Goal: Information Seeking & Learning: Find specific fact

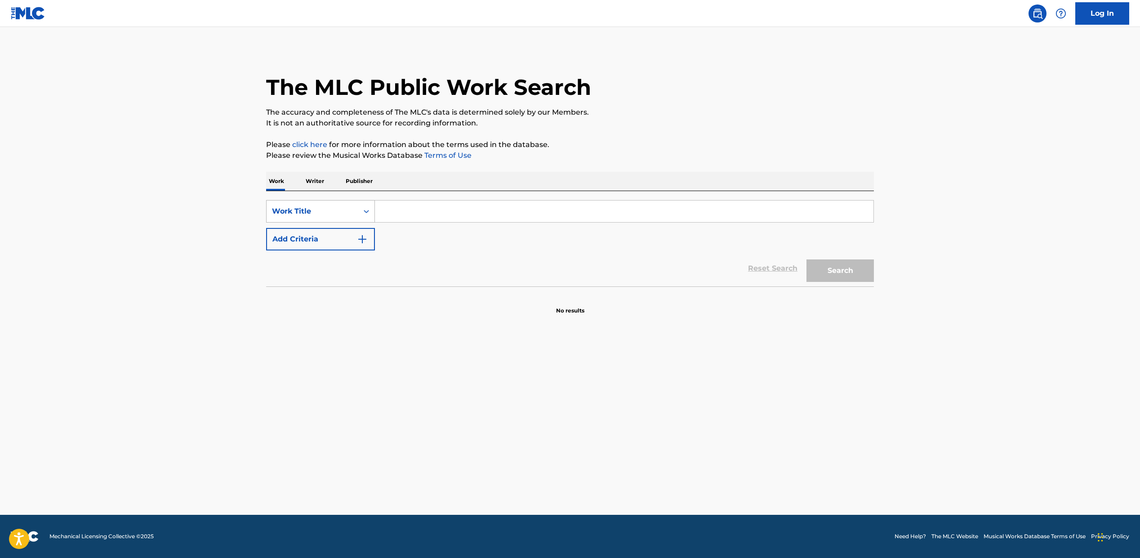
click at [342, 217] on div "Work Title" at bounding box center [313, 211] width 92 height 17
click at [343, 234] on div "MLC Song Code" at bounding box center [321, 234] width 108 height 22
click at [399, 211] on input "Search Form" at bounding box center [624, 211] width 499 height 22
paste input "TVB7AA"
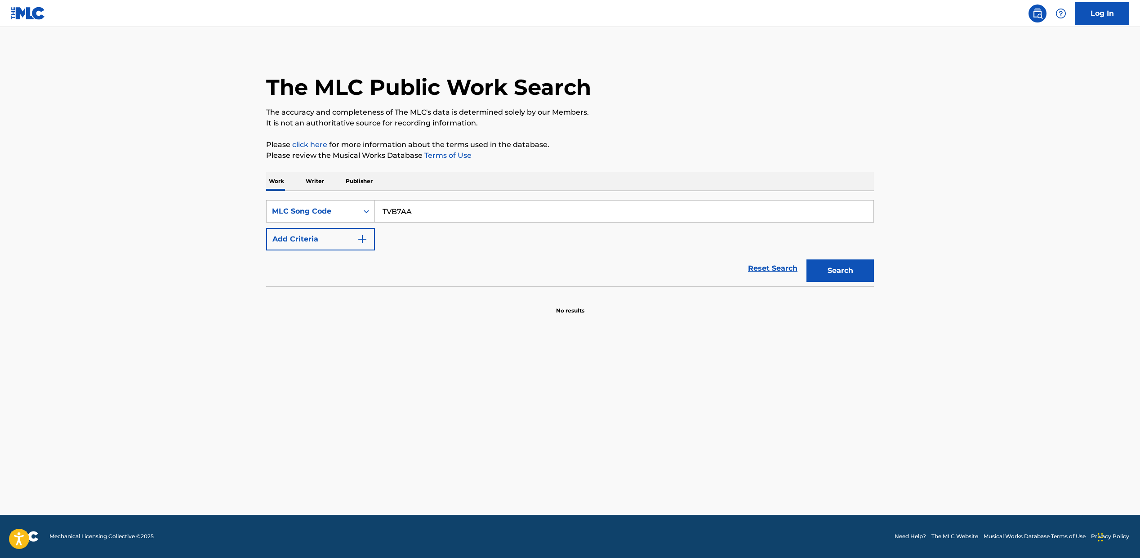
type input "TVB7AA"
click at [840, 271] on button "Search" at bounding box center [839, 270] width 67 height 22
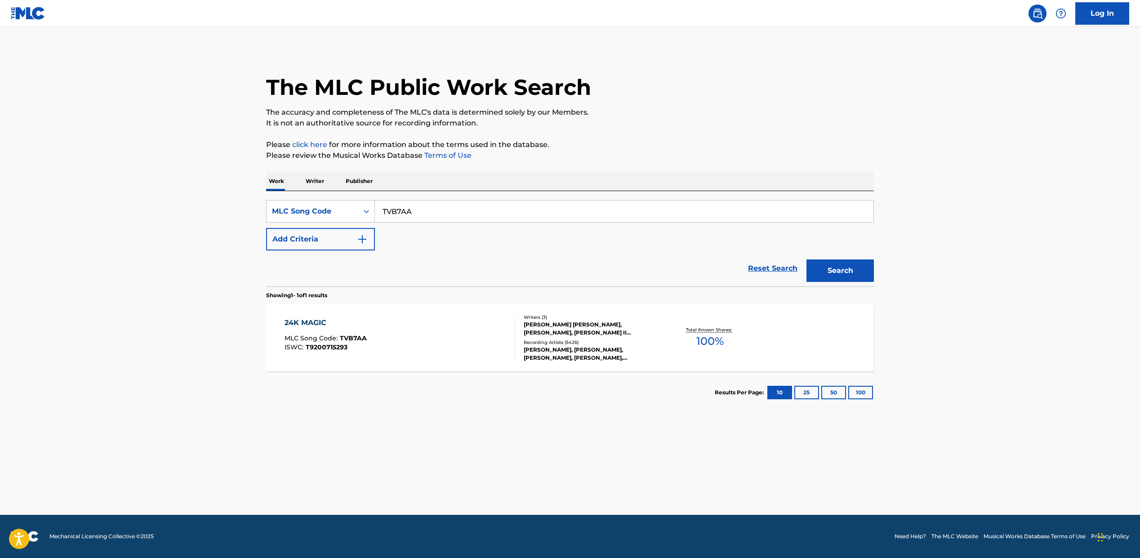
click at [402, 339] on div "24K MAGIC MLC Song Code : TVB7AA ISWC : T9200715293" at bounding box center [400, 337] width 231 height 40
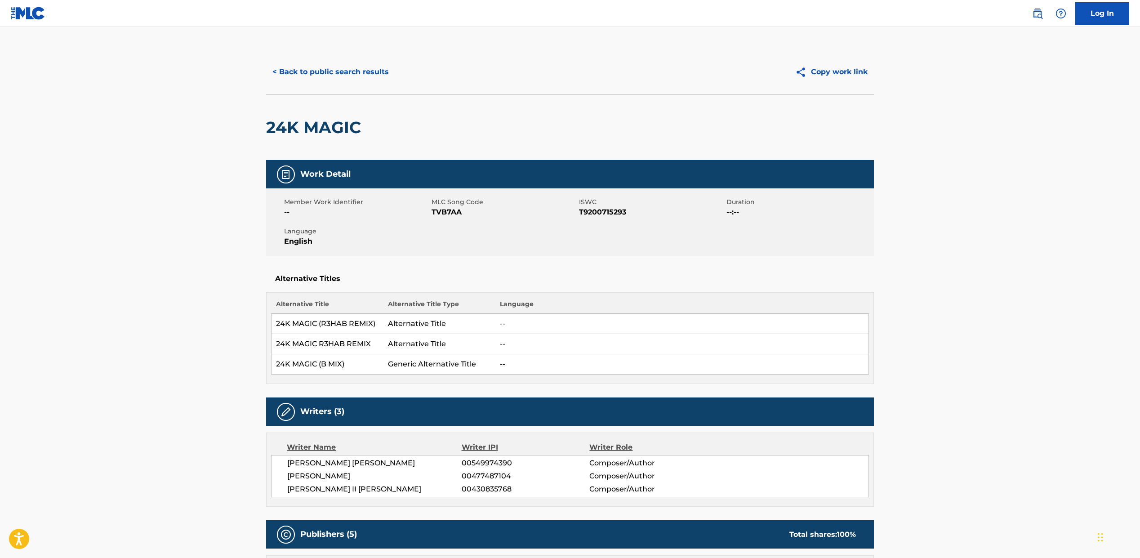
click at [589, 213] on span "T9200715293" at bounding box center [651, 212] width 145 height 11
copy span "T9200715293"
click at [331, 76] on button "< Back to public search results" at bounding box center [330, 72] width 129 height 22
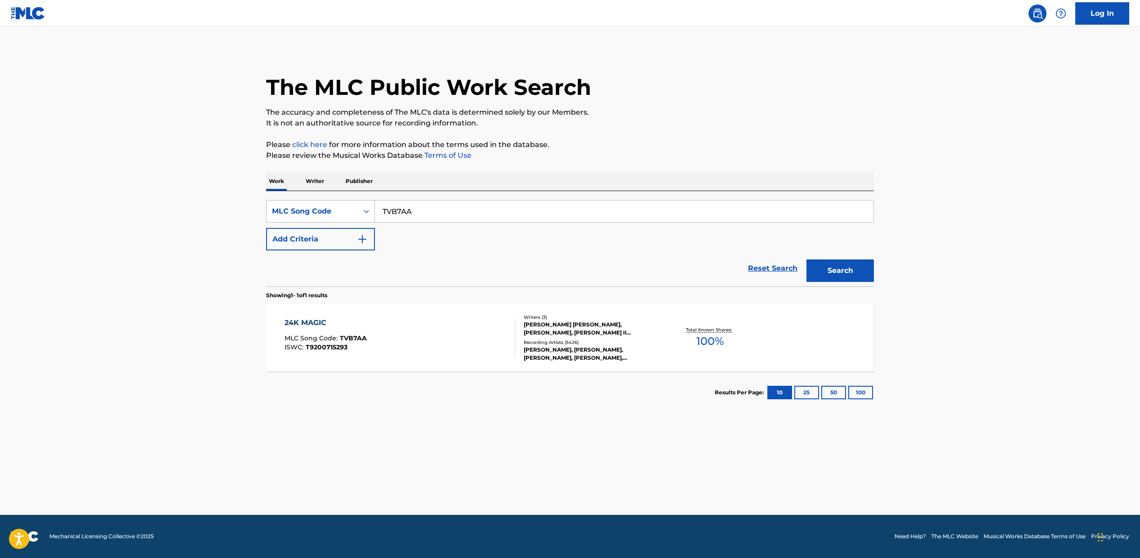
click at [352, 206] on div "MLC Song Code" at bounding box center [312, 211] width 81 height 11
click at [338, 231] on div "Work Title" at bounding box center [321, 234] width 108 height 22
click at [424, 207] on input "Search Form" at bounding box center [624, 211] width 499 height 22
paste input "ONE MORE TIME"
type input "ONE MORE TIME"
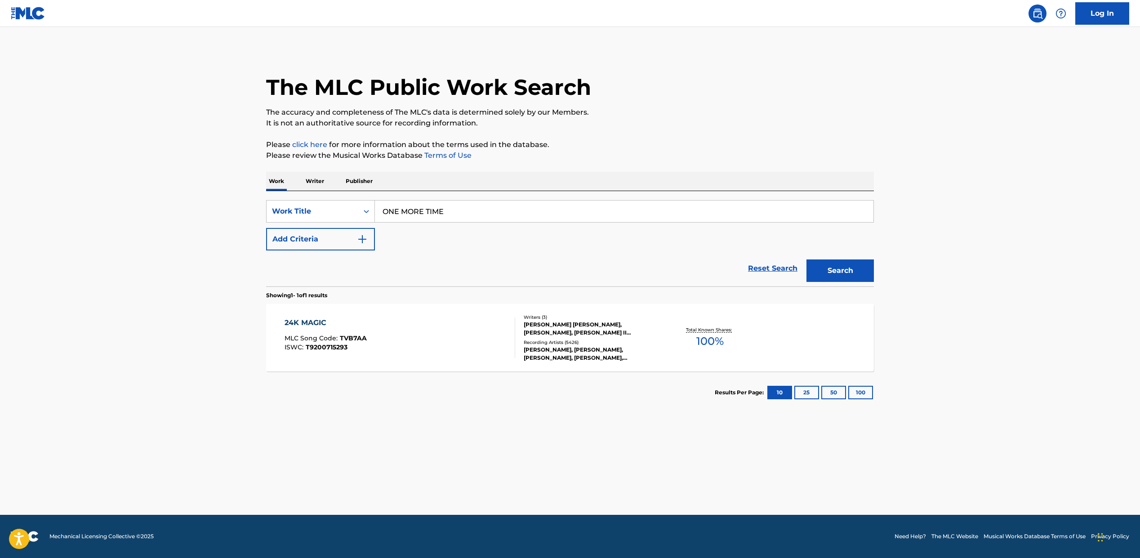
click at [318, 239] on button "Add Criteria" at bounding box center [320, 239] width 109 height 22
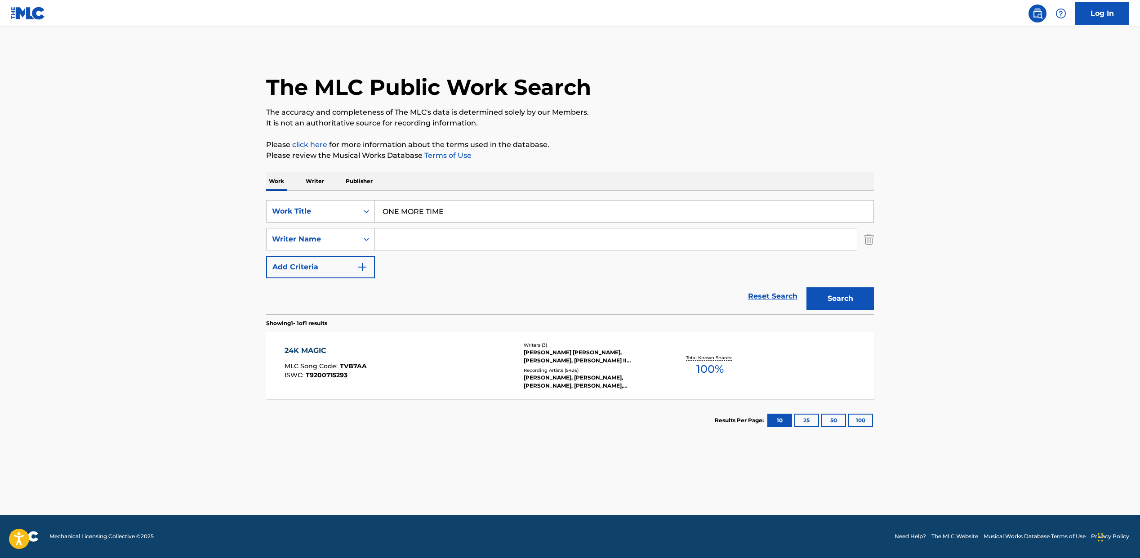
click at [410, 238] on input "Search Form" at bounding box center [616, 239] width 482 height 22
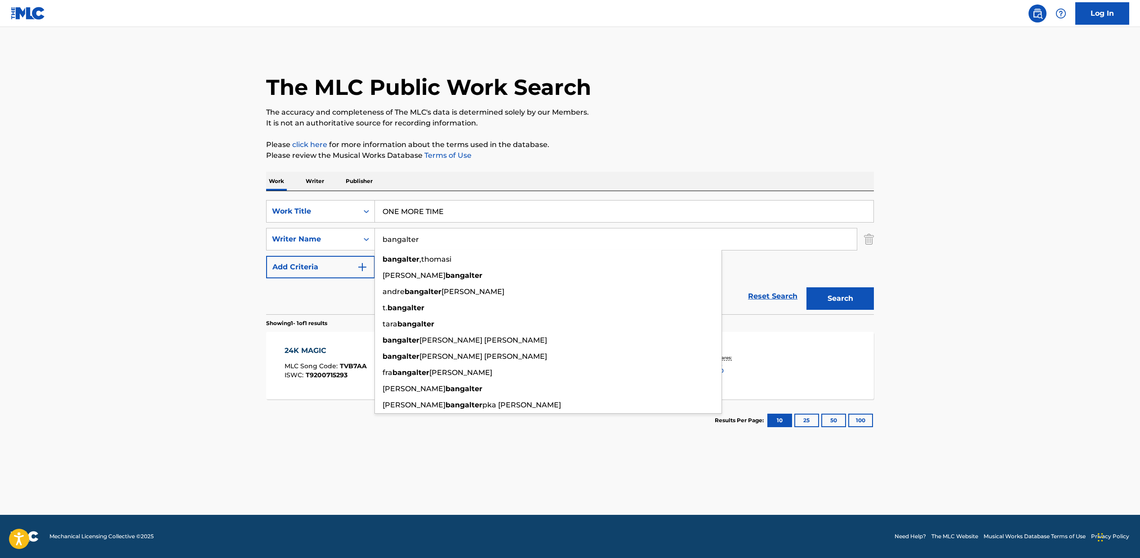
type input "bangalter"
click at [806, 287] on button "Search" at bounding box center [839, 298] width 67 height 22
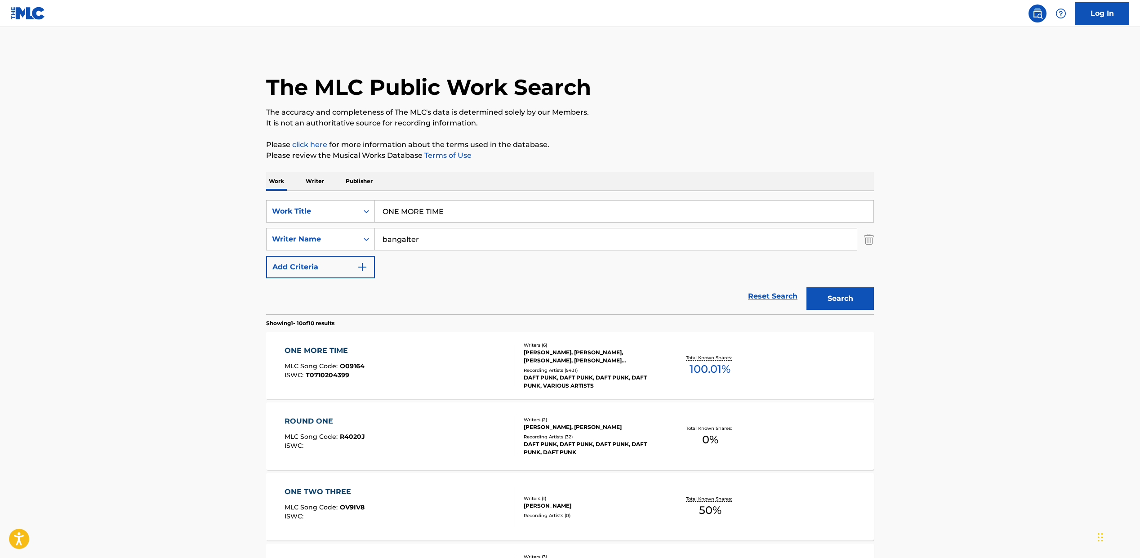
click at [195, 306] on main "The MLC Public Work Search The accuracy and completeness of The MLC's data is d…" at bounding box center [570, 554] width 1140 height 1054
click at [432, 369] on div "ONE MORE TIME MLC Song Code : O09164 ISWC : T0710204399" at bounding box center [400, 365] width 231 height 40
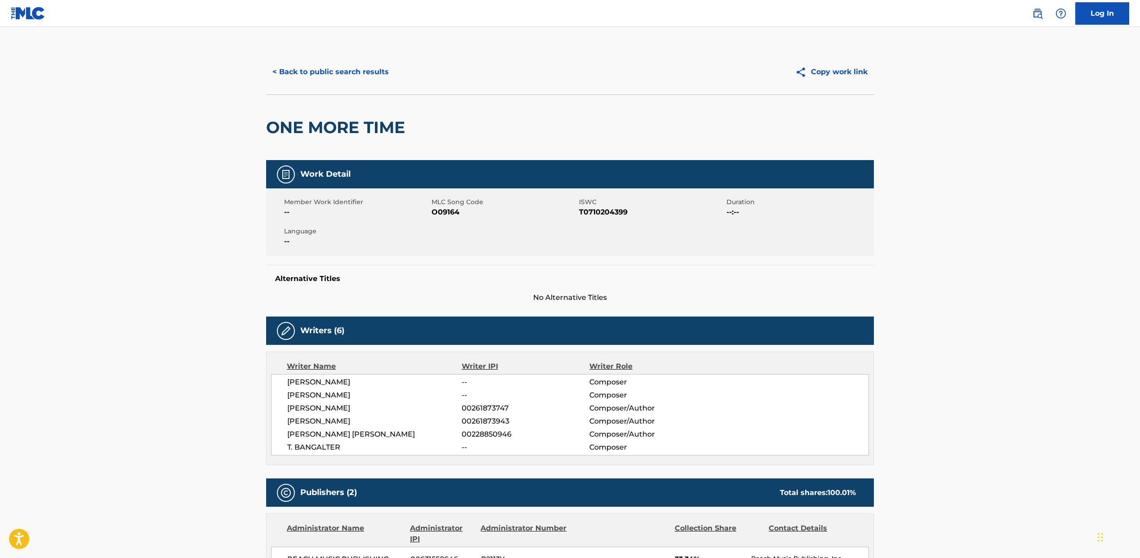
click at [310, 73] on button "< Back to public search results" at bounding box center [330, 72] width 129 height 22
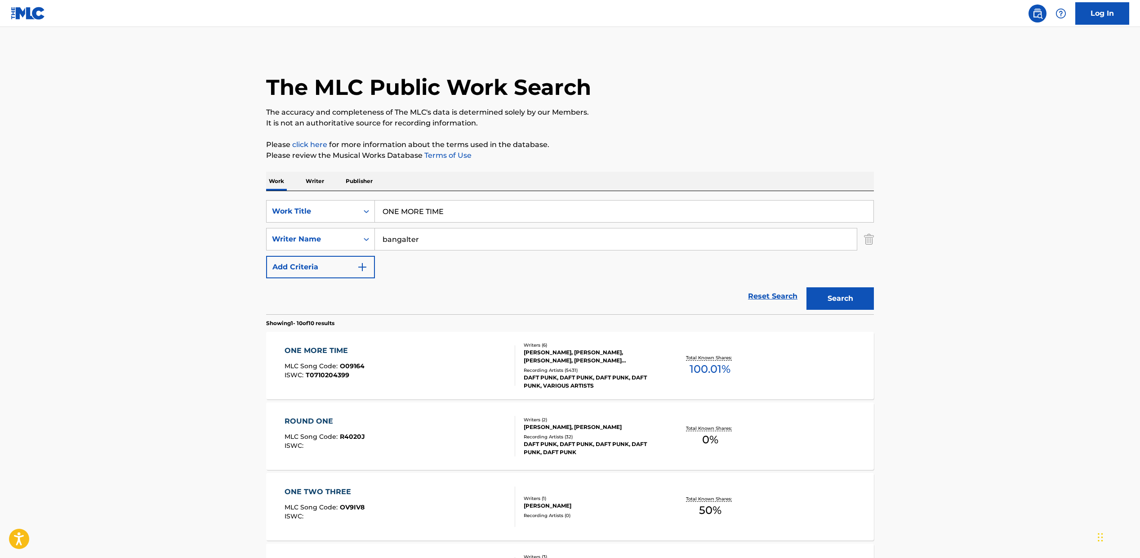
click at [417, 215] on input "ONE MORE TIME" at bounding box center [624, 211] width 499 height 22
paste input "[GEOGRAPHIC_DATA]"
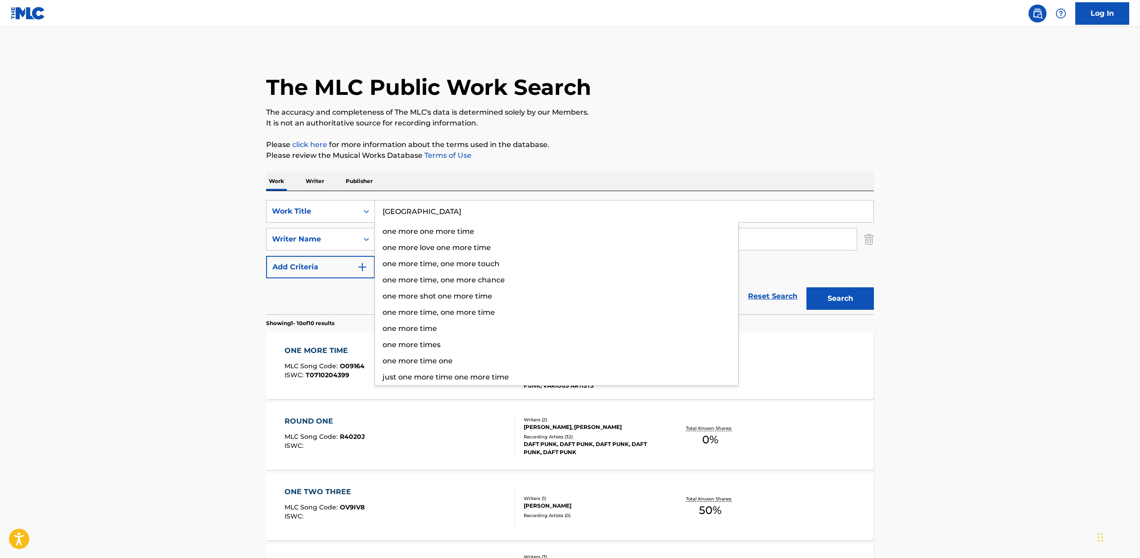
type input "[GEOGRAPHIC_DATA]"
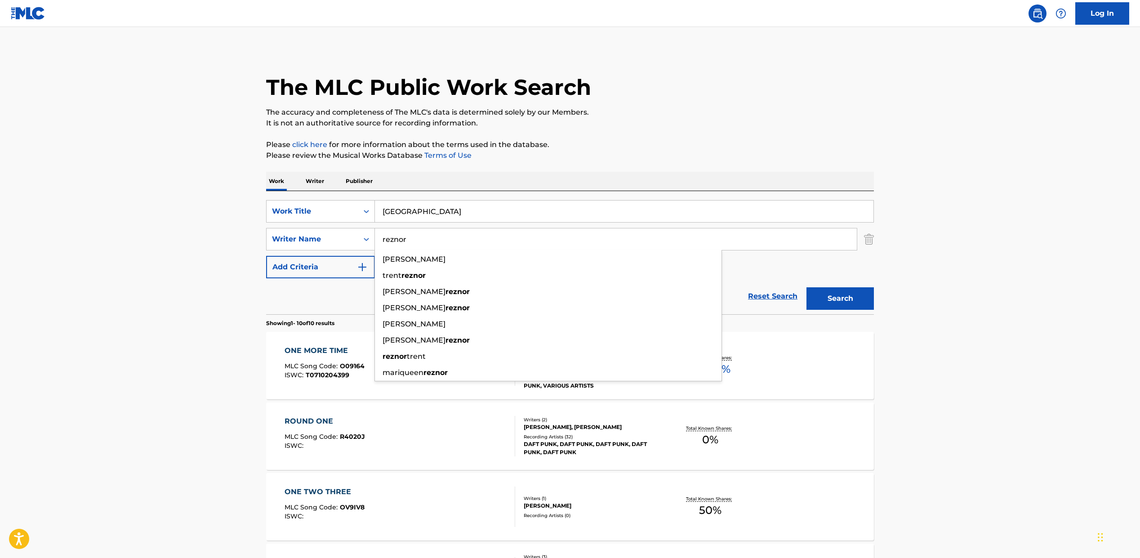
type input "reznor"
click at [806, 287] on button "Search" at bounding box center [839, 298] width 67 height 22
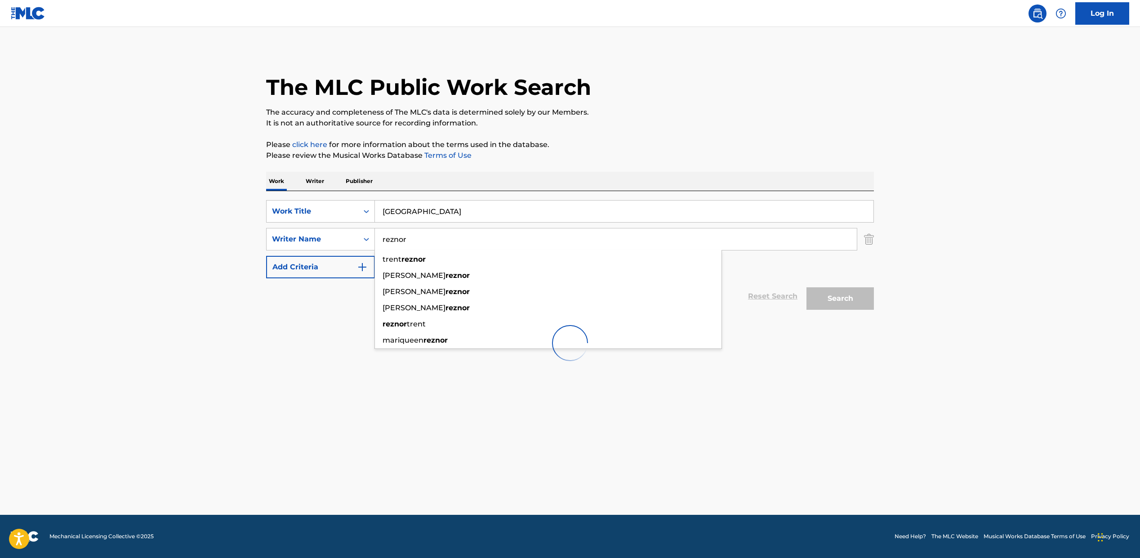
click at [232, 323] on main "The MLC Public Work Search The accuracy and completeness of The MLC's data is d…" at bounding box center [570, 271] width 1140 height 488
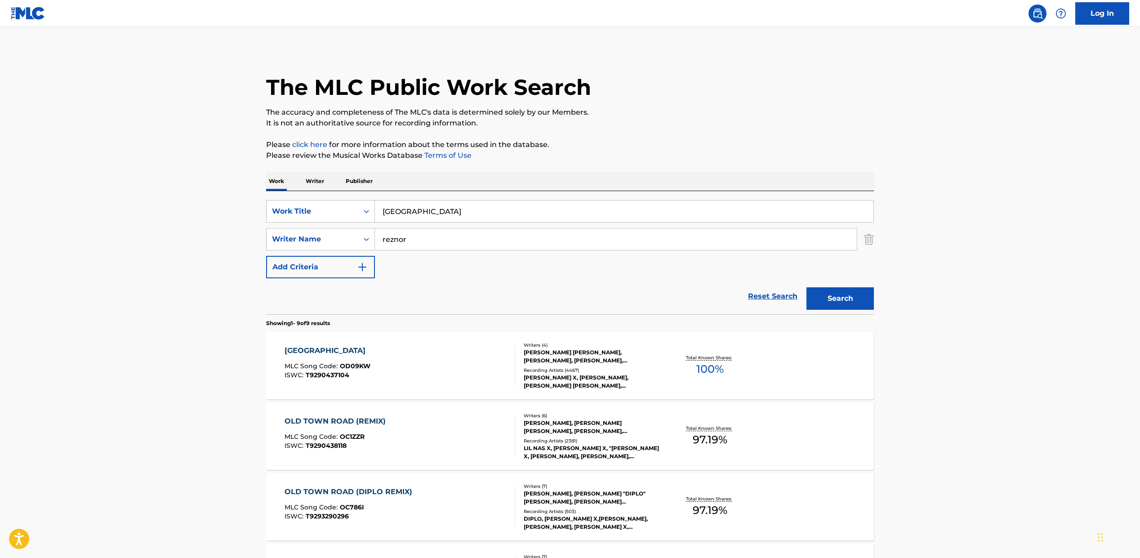
click at [405, 364] on div "OLD TOWN ROAD MLC Song Code : OD09KW ISWC : T9290437104" at bounding box center [400, 365] width 231 height 40
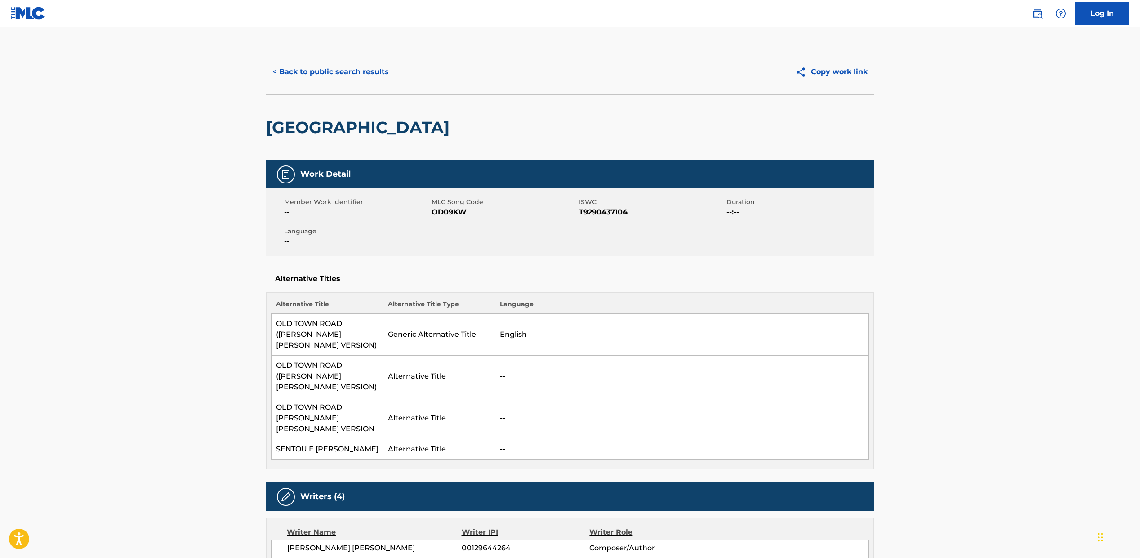
click at [304, 69] on button "< Back to public search results" at bounding box center [330, 72] width 129 height 22
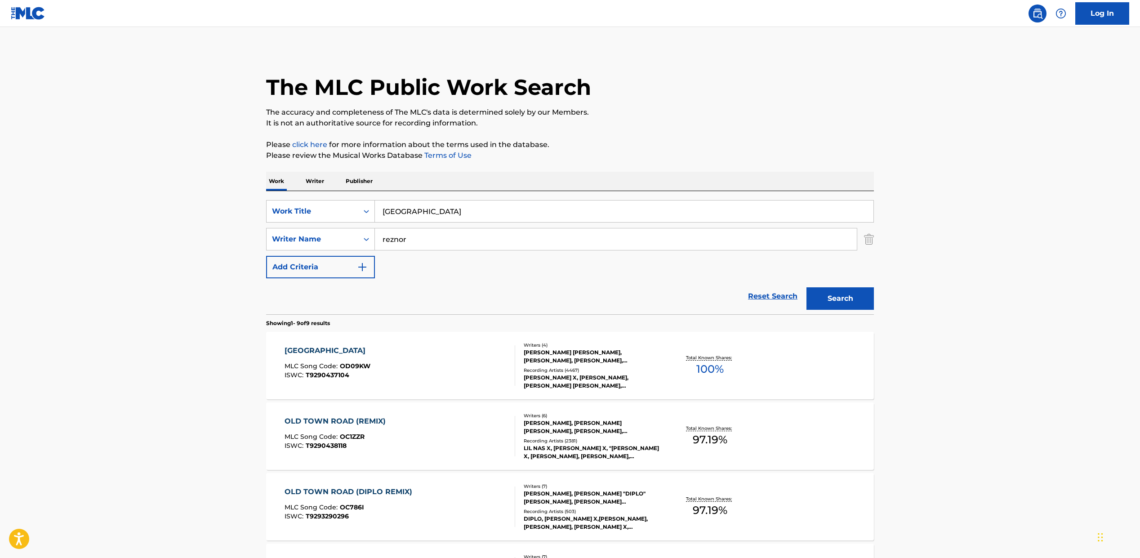
click at [400, 207] on input "[GEOGRAPHIC_DATA]" at bounding box center [624, 211] width 499 height 22
paste input "MOVE ON UP"
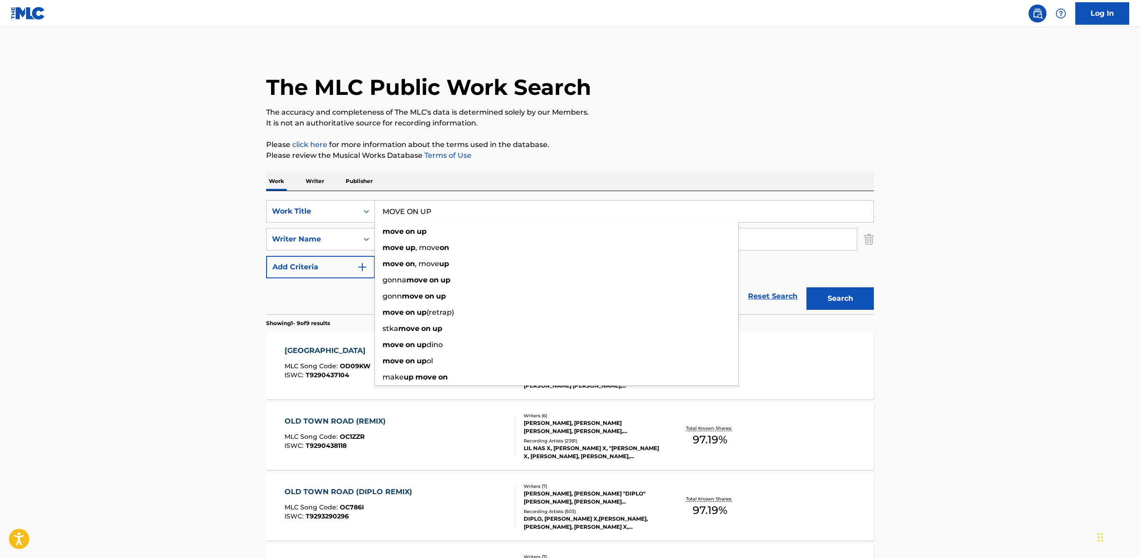
type input "MOVE ON UP"
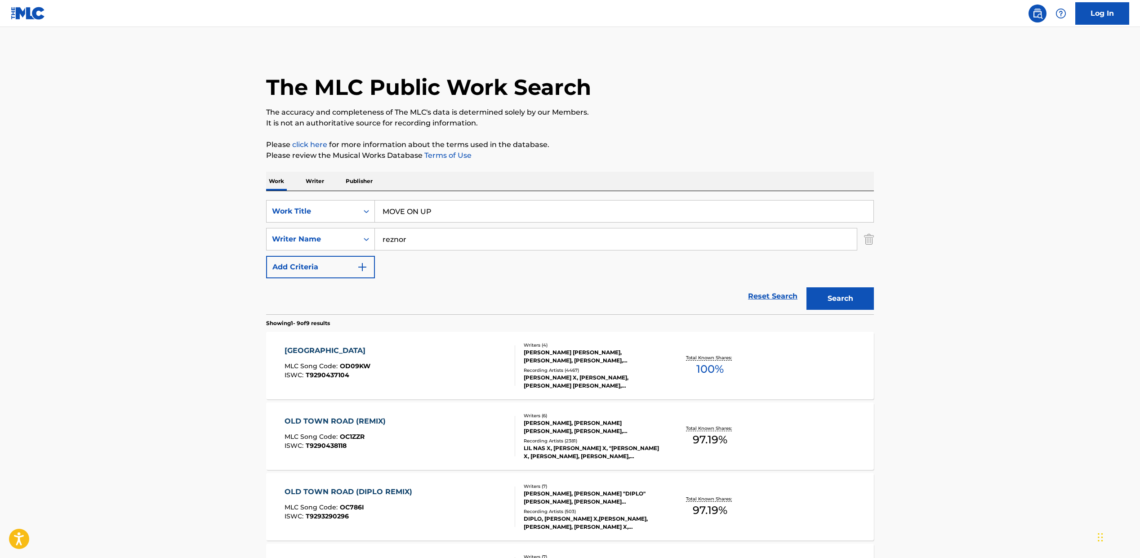
click at [182, 245] on main "The MLC Public Work Search The accuracy and completeness of The MLC's data is d…" at bounding box center [570, 519] width 1140 height 984
click at [438, 256] on div "SearchWithCriteriabc07ce8f-0c32-4bbc-95b8-1c49df3dbec3 Work Title MOVE ON UP Se…" at bounding box center [570, 239] width 608 height 78
click at [432, 243] on input "reznor" at bounding box center [616, 239] width 482 height 22
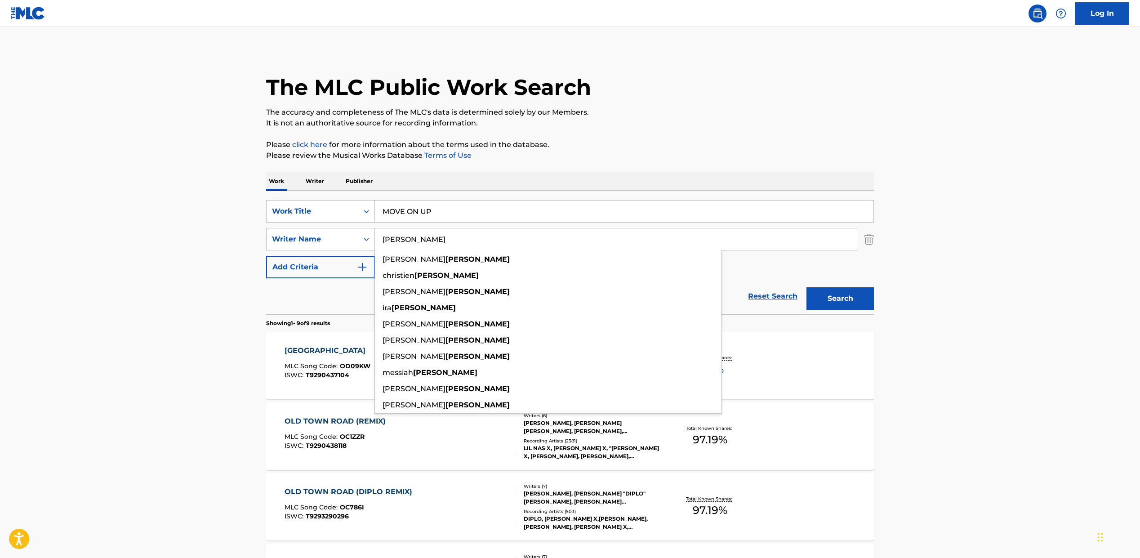
type input "[PERSON_NAME]"
click at [806, 287] on button "Search" at bounding box center [839, 298] width 67 height 22
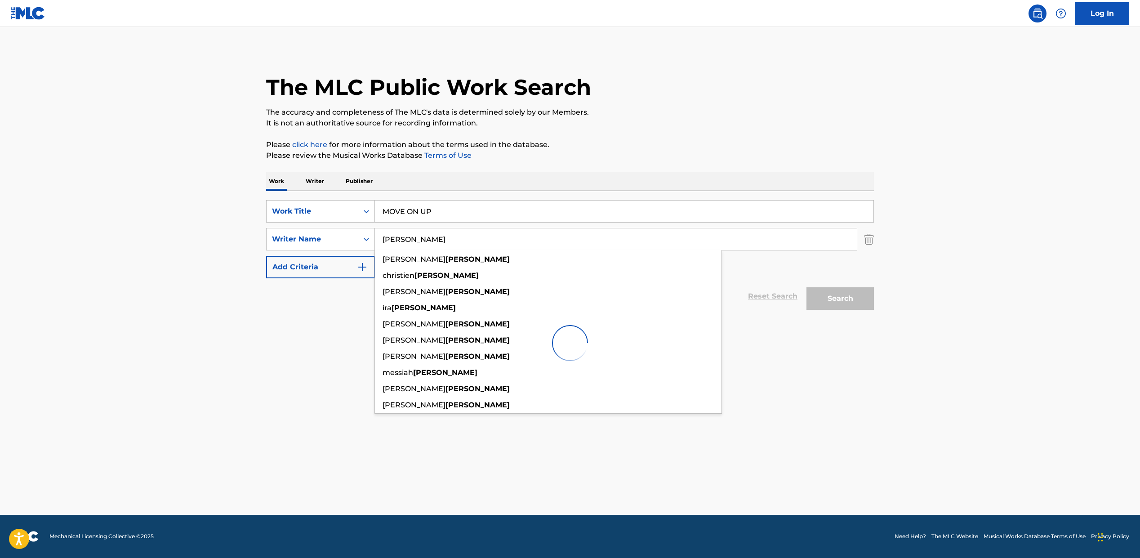
click at [151, 363] on main "The MLC Public Work Search The accuracy and completeness of The MLC's data is d…" at bounding box center [570, 271] width 1140 height 488
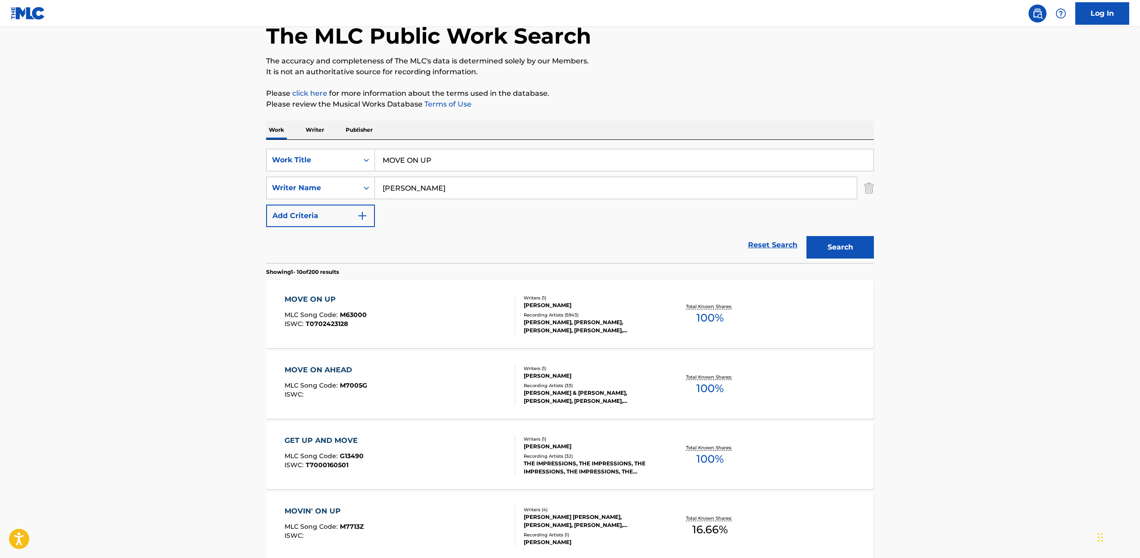
scroll to position [52, 0]
click at [397, 315] on div "MOVE ON UP MLC Song Code : M63000 ISWC : T0702423128" at bounding box center [400, 314] width 231 height 40
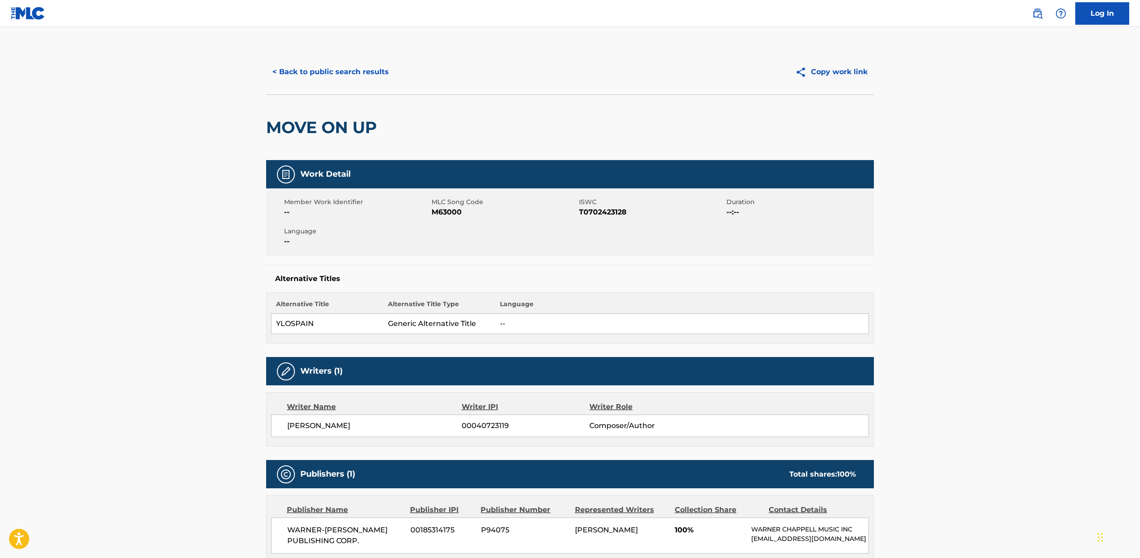
click at [607, 212] on span "T0702423128" at bounding box center [651, 212] width 145 height 11
copy span "T0702423128"
click at [323, 78] on button "< Back to public search results" at bounding box center [330, 72] width 129 height 22
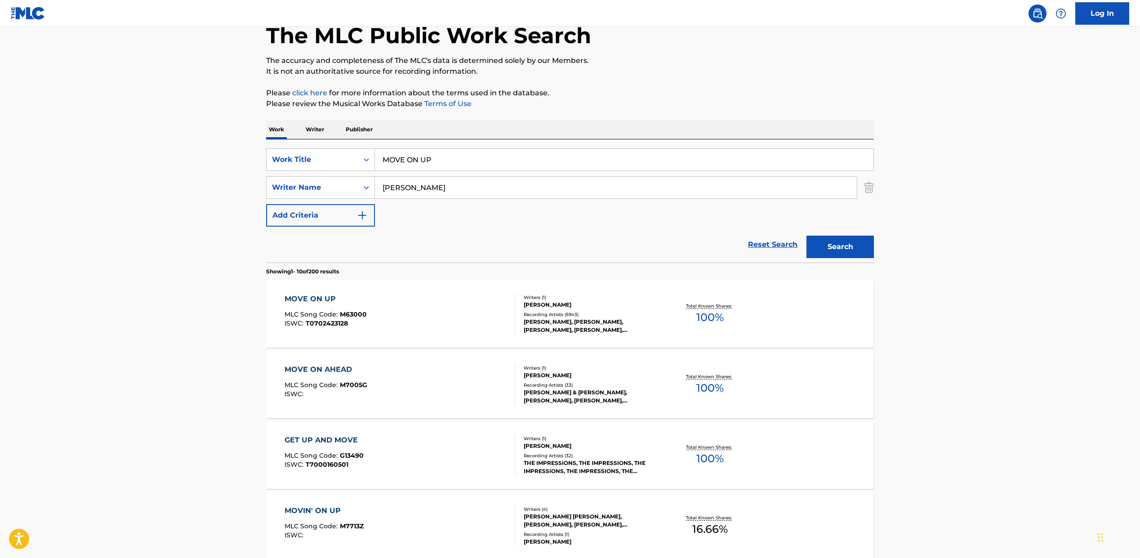
click at [410, 161] on input "MOVE ON UP" at bounding box center [624, 160] width 499 height 22
paste input "LOVE NEVER FELT SO GOOD"
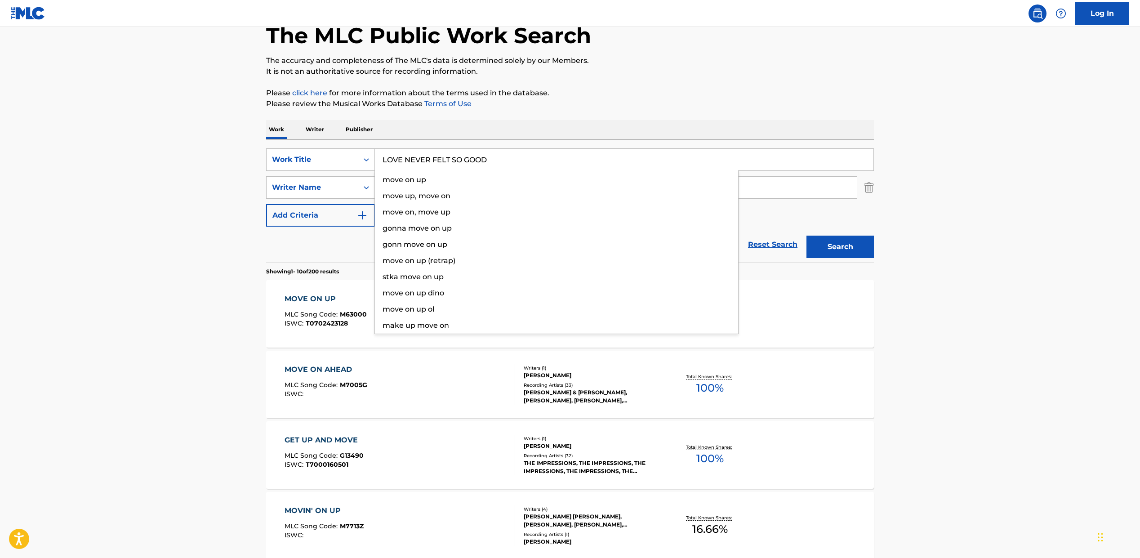
type input "LOVE NEVER FELT SO GOOD"
type input "ANKA"
click at [806, 236] on button "Search" at bounding box center [839, 247] width 67 height 22
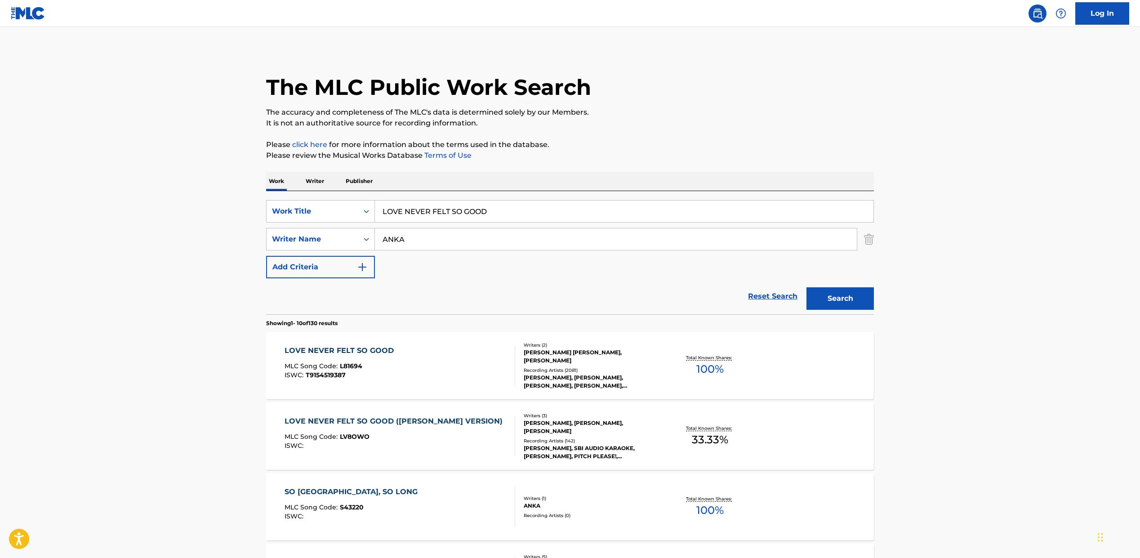
click at [398, 374] on div "LOVE NEVER FELT SO GOOD MLC Song Code : L81694 ISWC : T9154519387" at bounding box center [400, 365] width 231 height 40
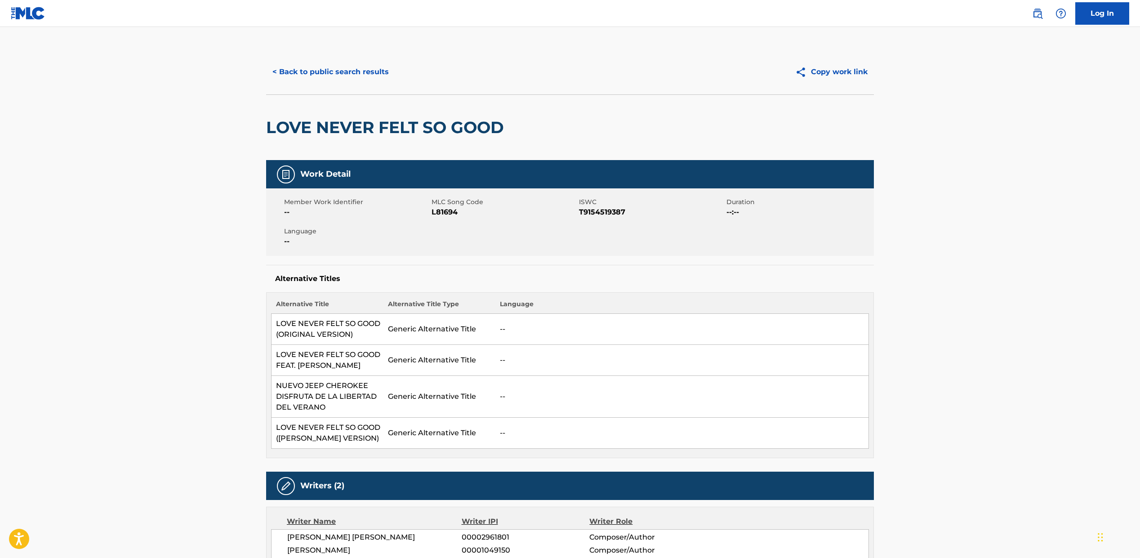
click at [455, 210] on span "L81694" at bounding box center [504, 212] width 145 height 11
click at [449, 210] on span "L81694" at bounding box center [504, 212] width 145 height 11
copy span "L81694"
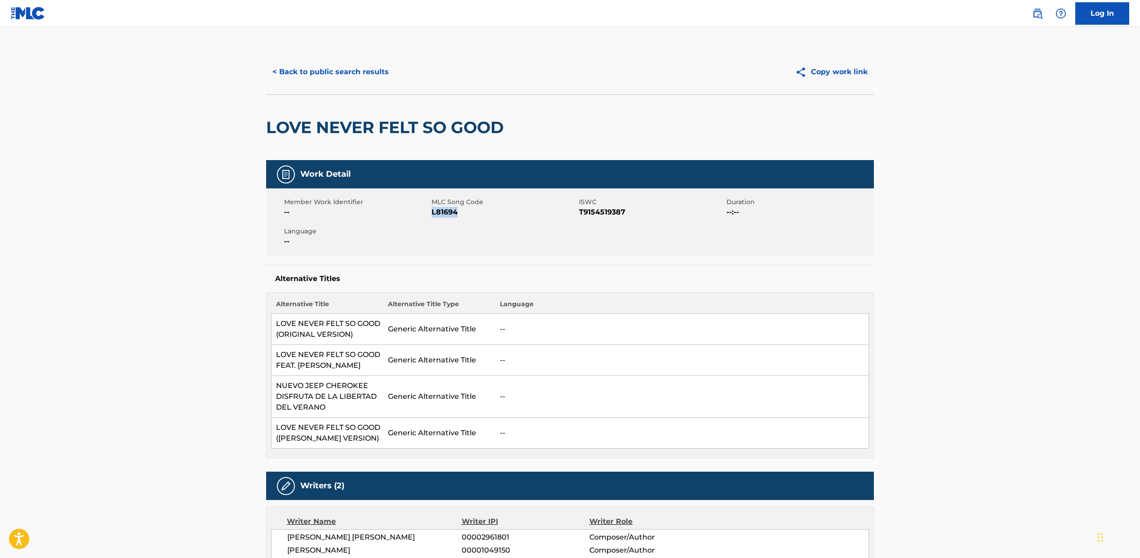
click at [333, 76] on button "< Back to public search results" at bounding box center [330, 72] width 129 height 22
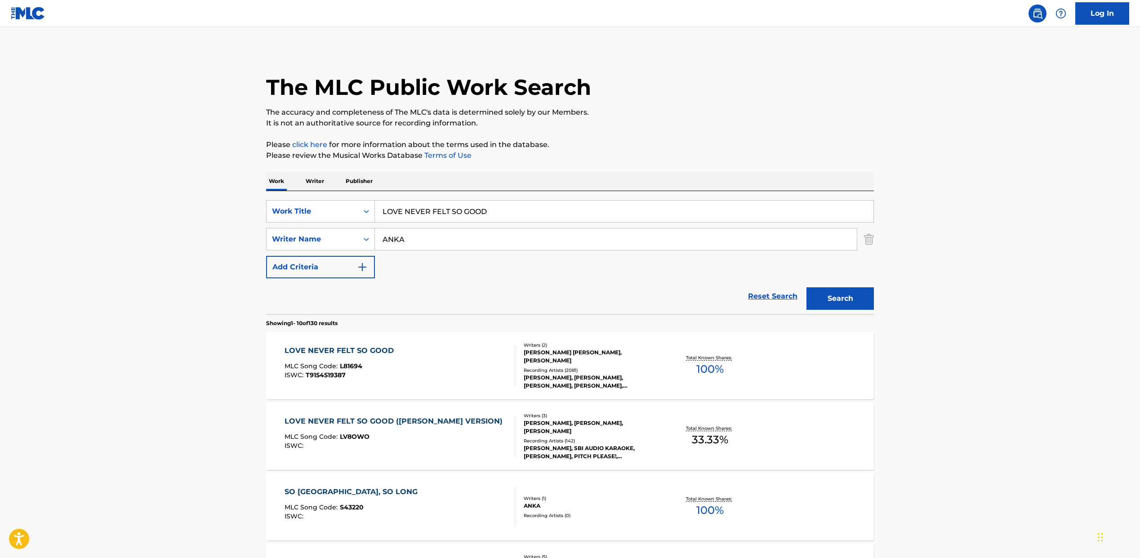
click at [446, 205] on input "LOVE NEVER FELT SO GOOD" at bounding box center [624, 211] width 499 height 22
paste input "[PERSON_NAME]' LA VIDA LOCA"
type input "[PERSON_NAME]' LA VIDA LOCA"
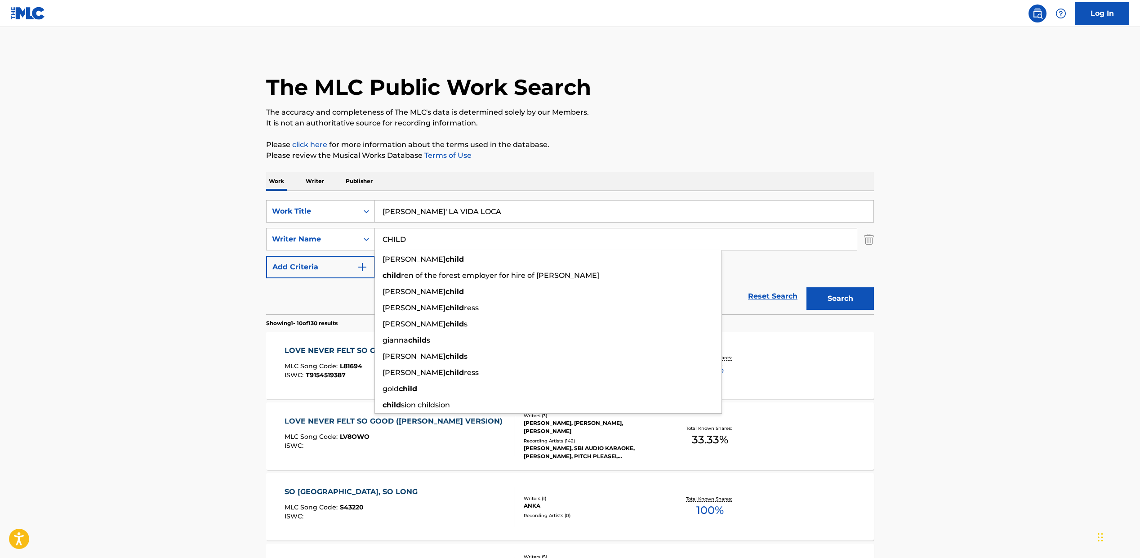
type input "CHILD"
click at [806, 287] on button "Search" at bounding box center [839, 298] width 67 height 22
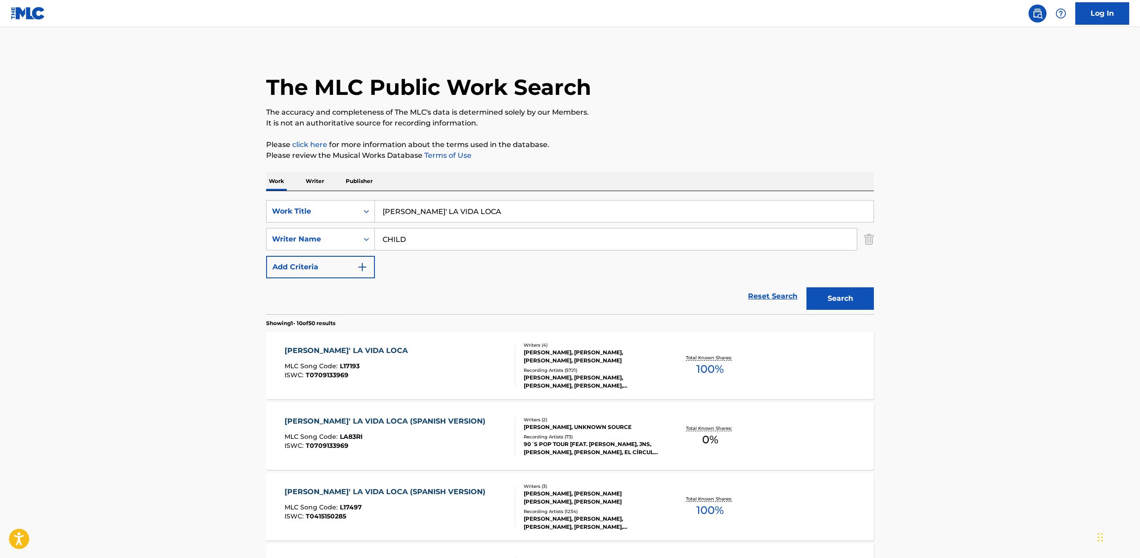
click at [344, 371] on span "T0709133969" at bounding box center [327, 375] width 43 height 8
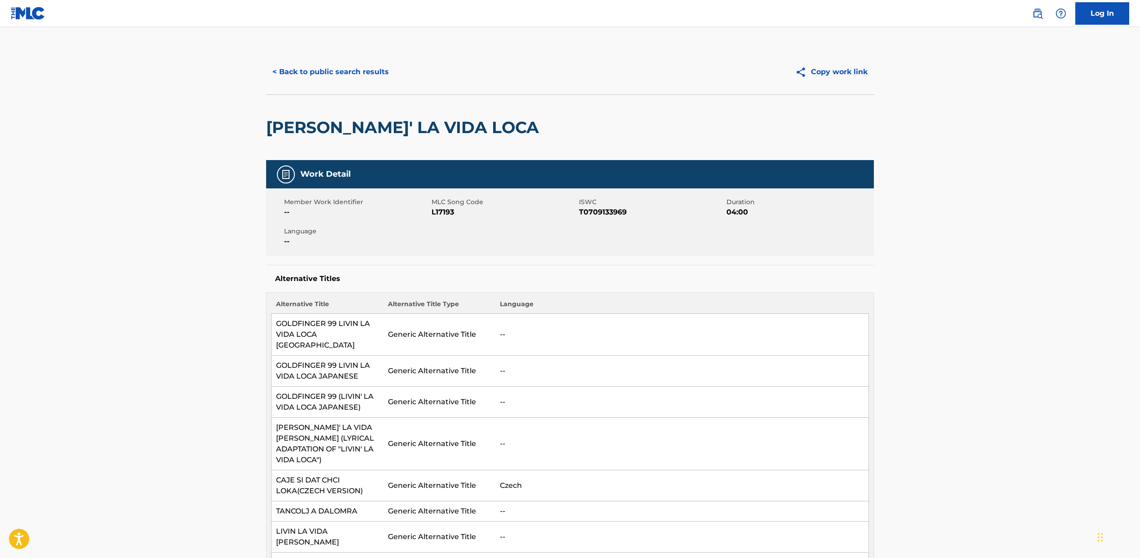
click at [319, 72] on button "< Back to public search results" at bounding box center [330, 72] width 129 height 22
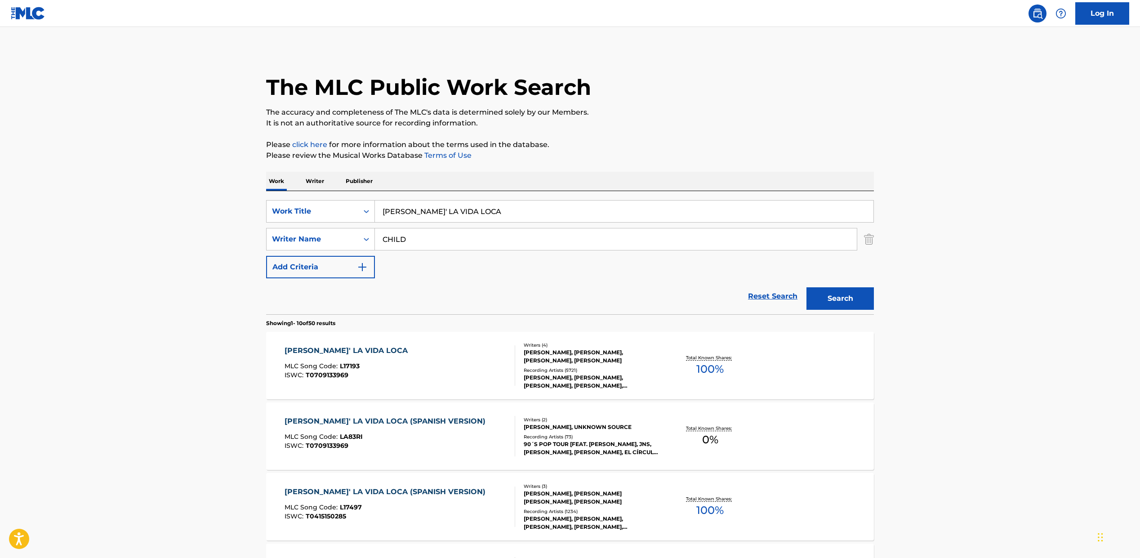
click at [403, 206] on input "[PERSON_NAME]' LA VIDA LOCA" at bounding box center [624, 211] width 499 height 22
paste input "IN [GEOGRAPHIC_DATA]"
type input "LIVIN' IN [GEOGRAPHIC_DATA]"
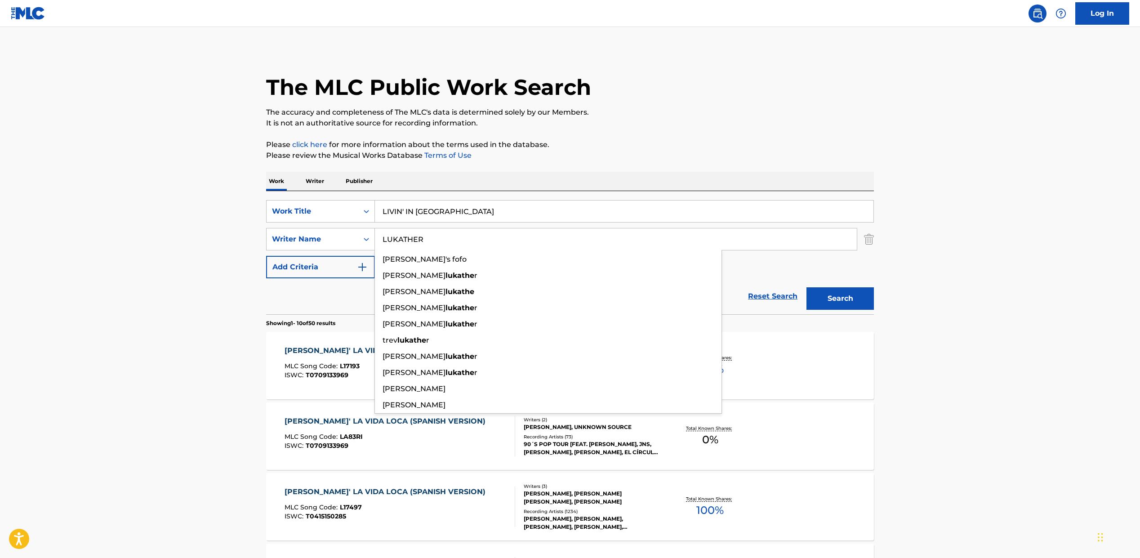
type input "LUKATHER"
click at [806, 287] on button "Search" at bounding box center [839, 298] width 67 height 22
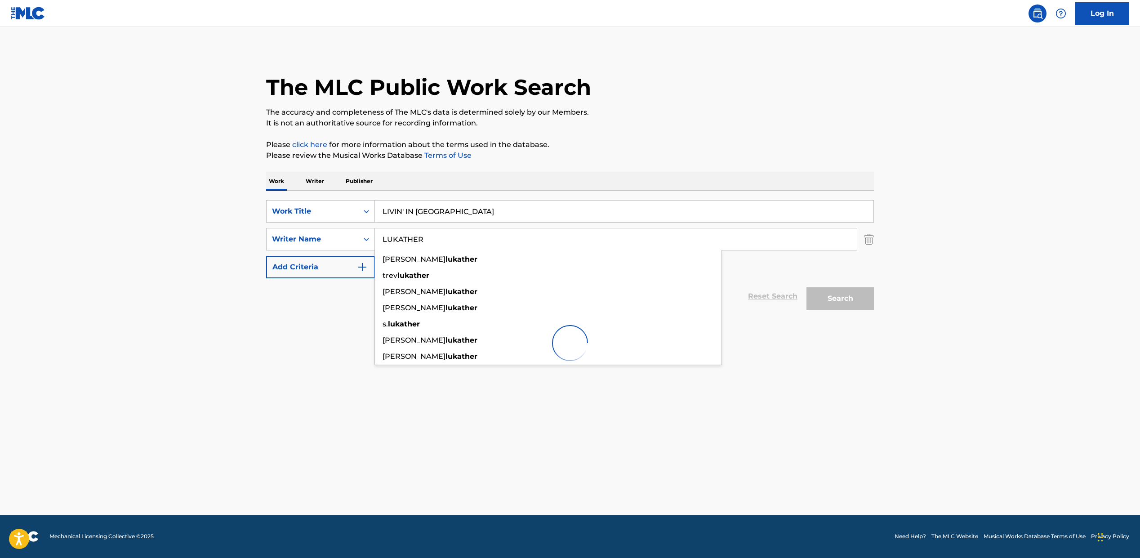
click at [241, 279] on main "The MLC Public Work Search The accuracy and completeness of The MLC's data is d…" at bounding box center [570, 271] width 1140 height 488
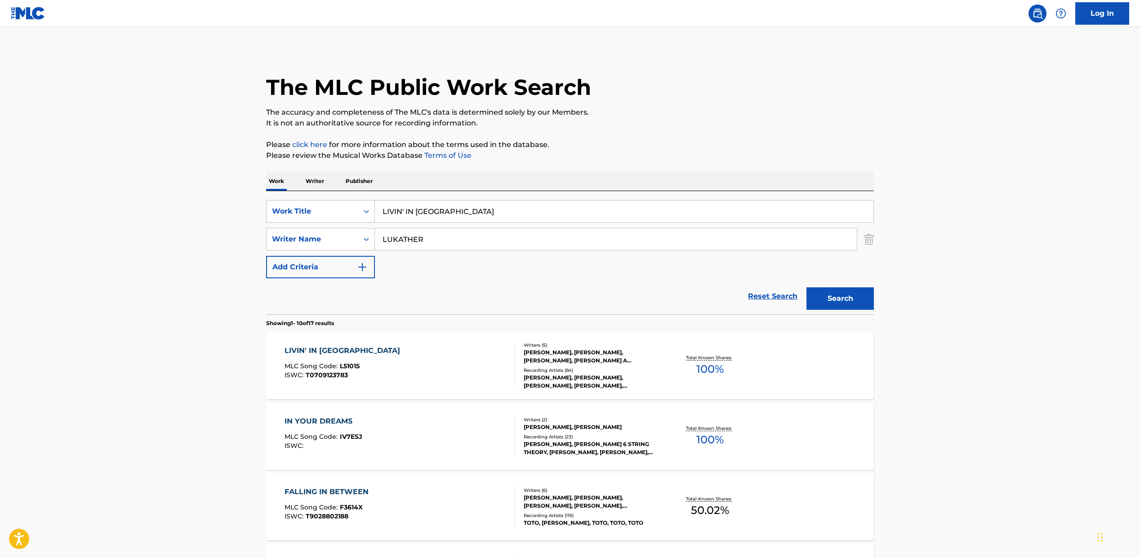
click at [391, 356] on div "LIVIN' IN AMERICA MLC Song Code : L51015 ISWC : T0709123783" at bounding box center [400, 365] width 231 height 40
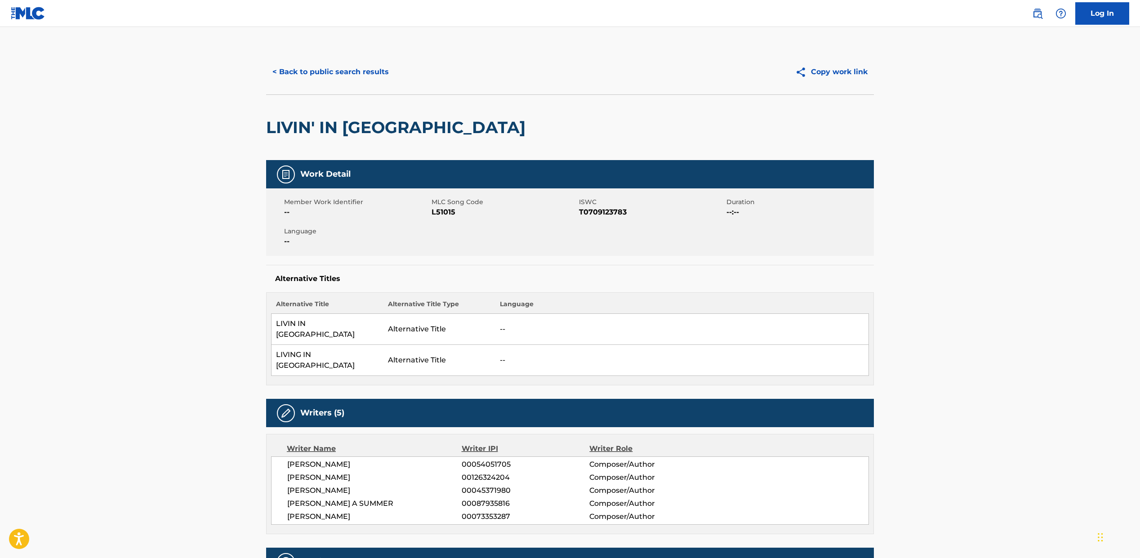
click at [603, 208] on span "T0709123783" at bounding box center [651, 212] width 145 height 11
copy span "T0709123783"
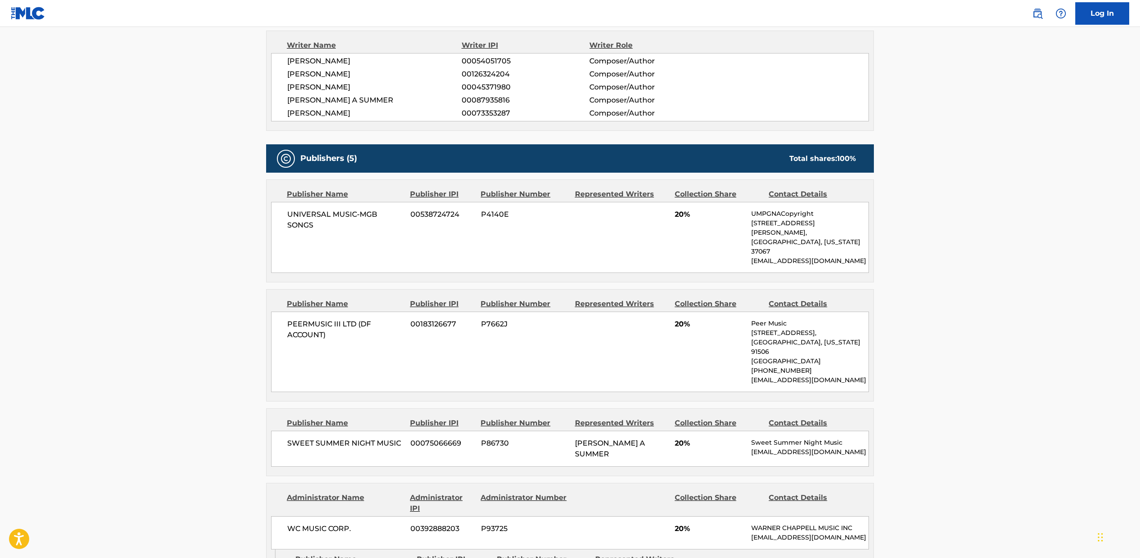
scroll to position [379, 0]
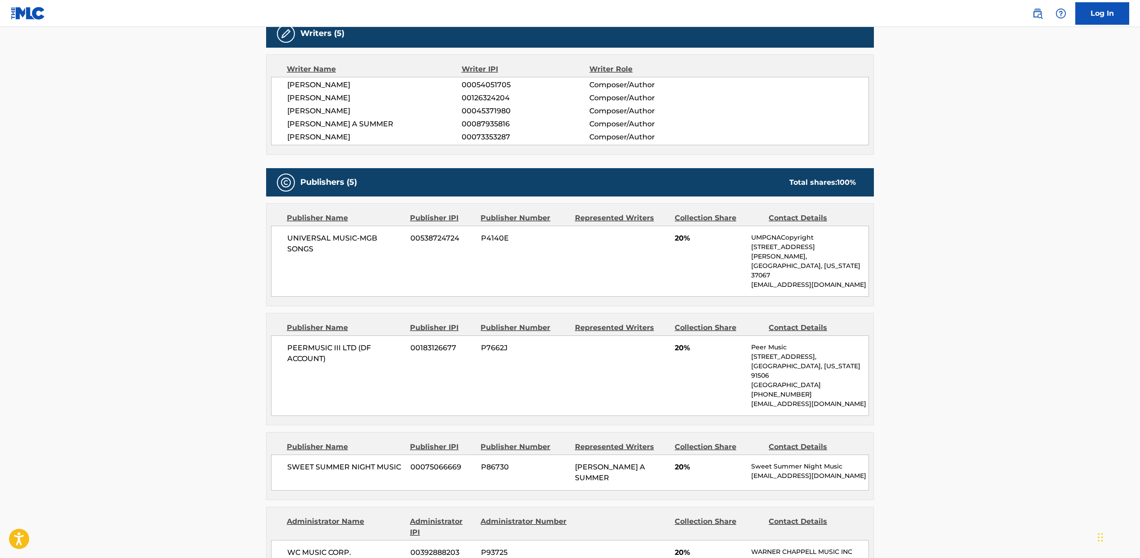
click at [306, 343] on span "PEERMUSIC III LTD (DF ACCOUNT)" at bounding box center [345, 354] width 116 height 22
copy div "PEERMUSIC III LTD (DF ACCOUNT)"
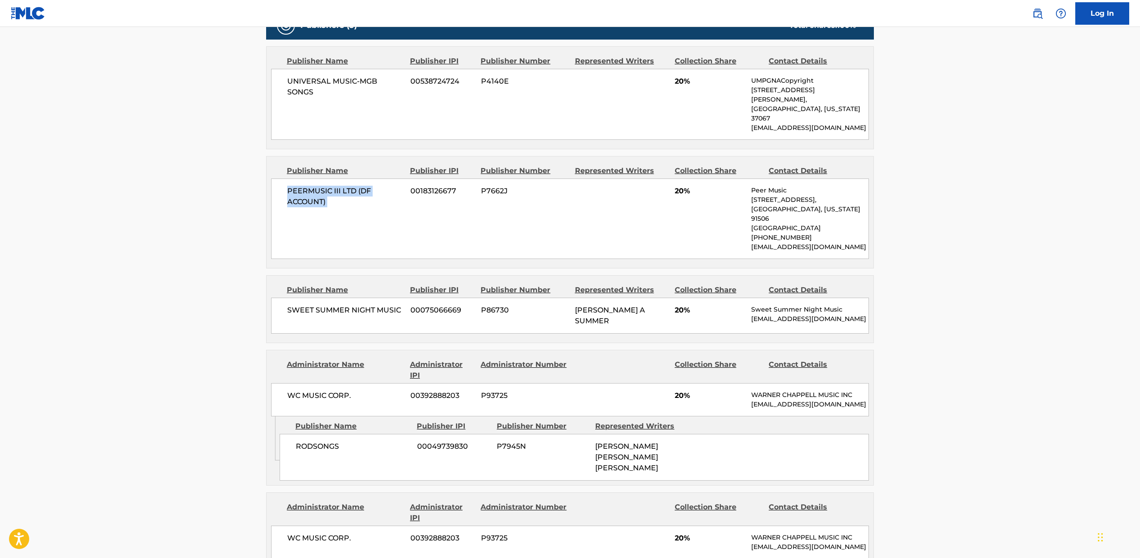
scroll to position [588, 0]
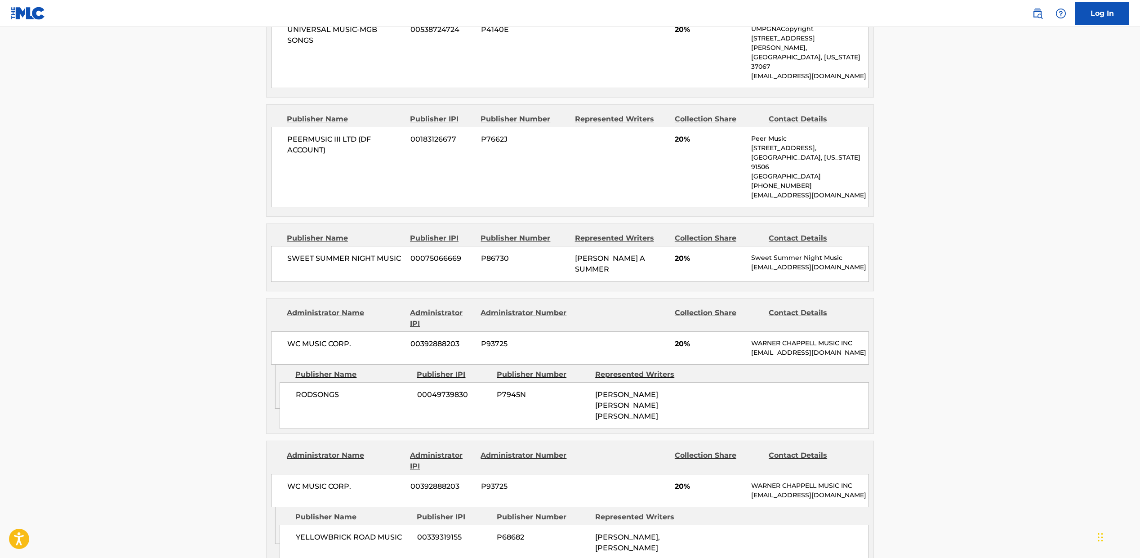
click at [326, 246] on div "SWEET SUMMER NIGHT MUSIC 00075066669 P86730 [PERSON_NAME] A SUMMER 20% Sweet Su…" at bounding box center [570, 264] width 598 height 36
copy div "SWEET SUMMER NIGHT MUSIC"
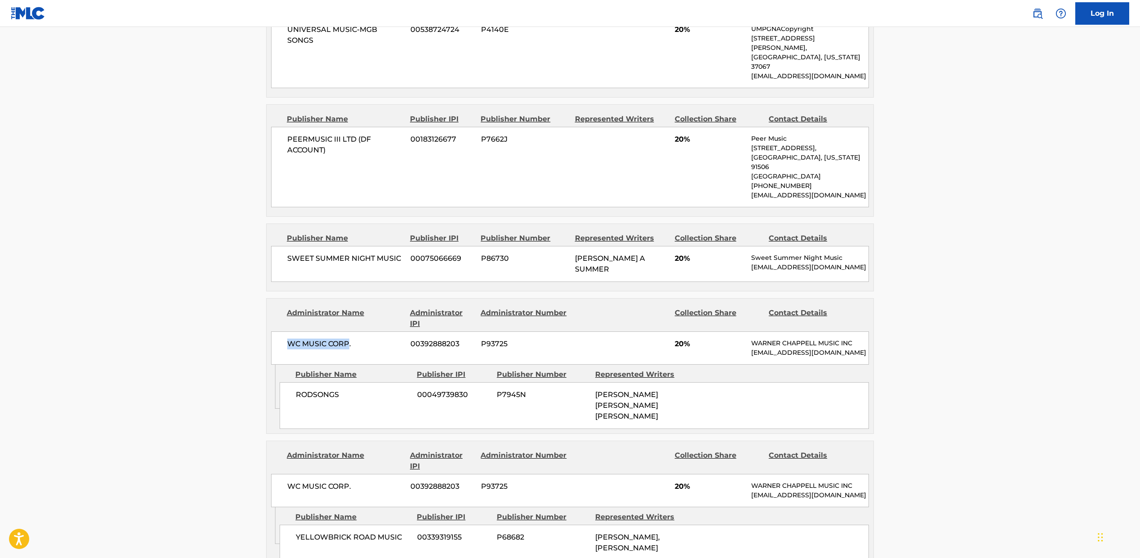
drag, startPoint x: 285, startPoint y: 300, endPoint x: 350, endPoint y: 299, distance: 64.7
click at [350, 331] on div "WC MUSIC CORP. 00392888203 P93725 20% [PERSON_NAME] MUSIC INC [EMAIL_ADDRESS][D…" at bounding box center [570, 347] width 598 height 33
copy span "WC MUSIC CORP"
click at [317, 389] on span "RODSONGS" at bounding box center [353, 394] width 115 height 11
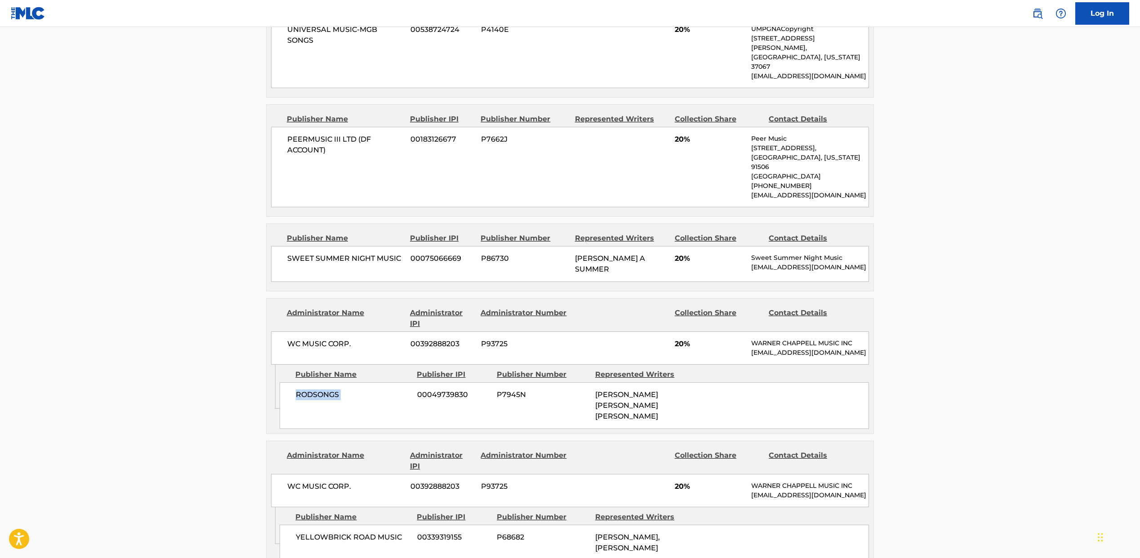
click at [317, 389] on span "RODSONGS" at bounding box center [353, 394] width 115 height 11
copy div "RODSONGS"
click at [307, 474] on div "WC MUSIC CORP. 00392888203 P93725 20% [PERSON_NAME] MUSIC INC [EMAIL_ADDRESS][D…" at bounding box center [570, 490] width 598 height 33
drag, startPoint x: 288, startPoint y: 452, endPoint x: 346, endPoint y: 451, distance: 58.0
click at [346, 481] on span "WC MUSIC CORP." at bounding box center [345, 486] width 116 height 11
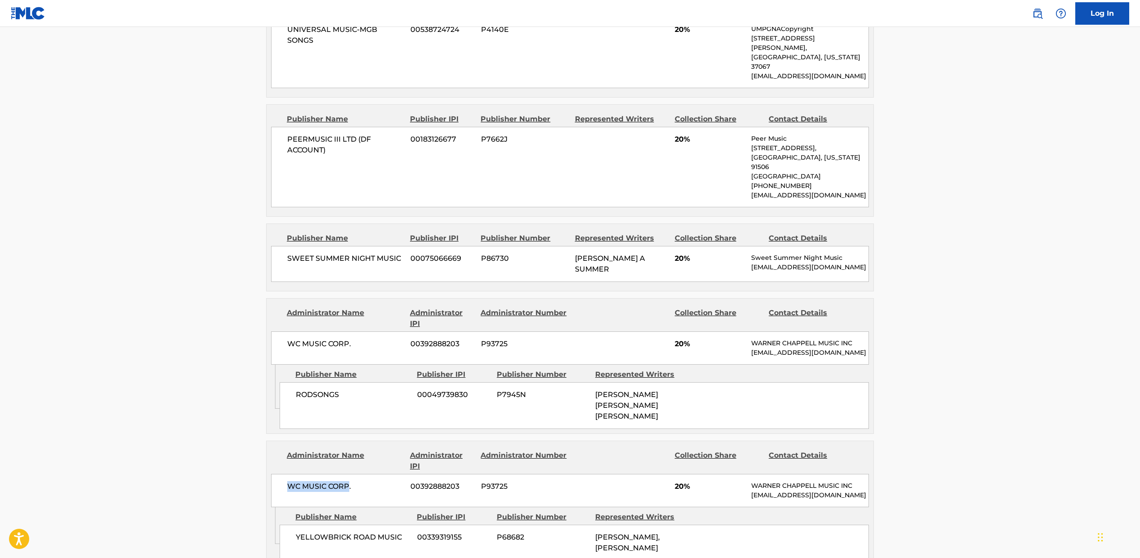
copy span "WC MUSIC CORP"
click at [297, 532] on span "YELLOWBRICK ROAD MUSIC" at bounding box center [353, 537] width 115 height 11
click at [365, 532] on span "YELLOWBRICK ROAD MUSIC" at bounding box center [353, 537] width 115 height 11
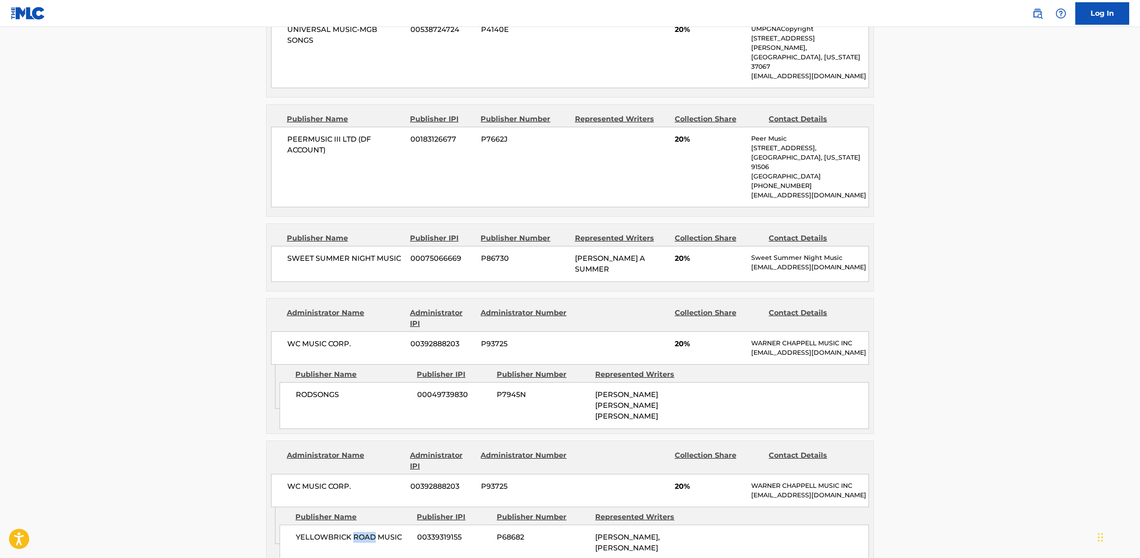
click at [365, 532] on span "YELLOWBRICK ROAD MUSIC" at bounding box center [353, 537] width 115 height 11
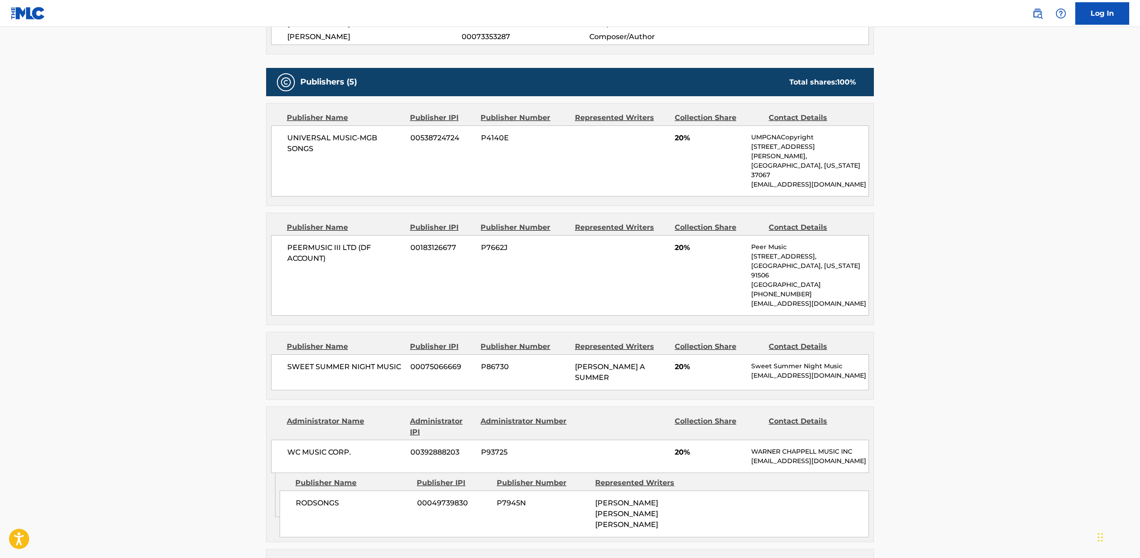
scroll to position [0, 0]
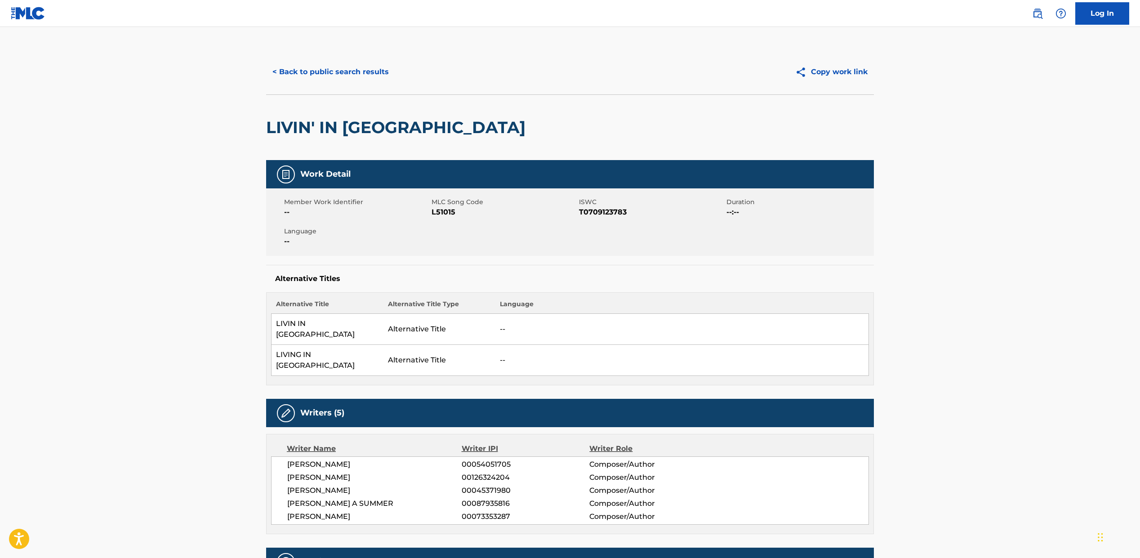
click at [337, 70] on button "< Back to public search results" at bounding box center [330, 72] width 129 height 22
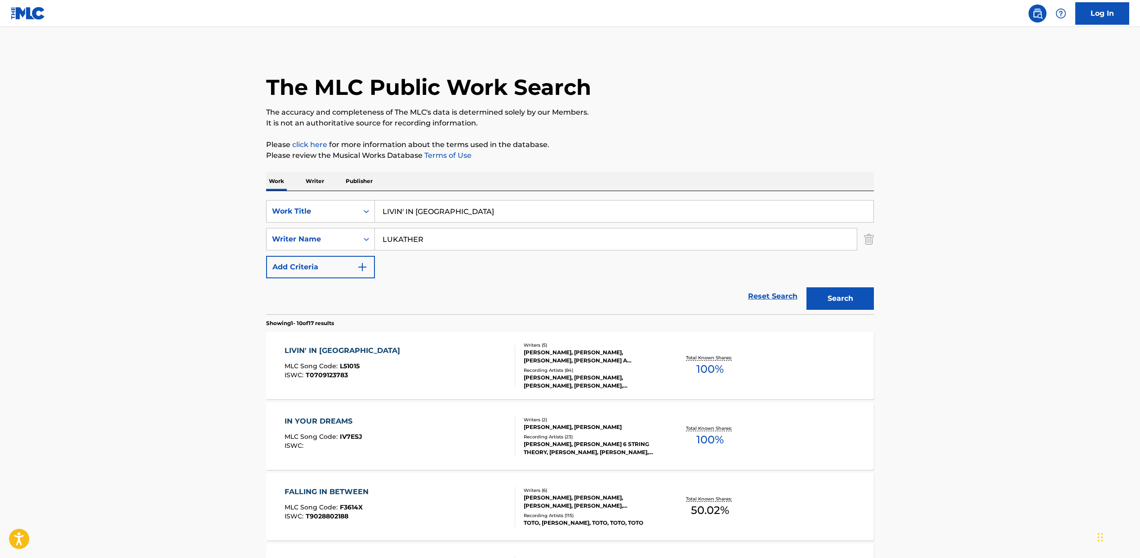
click at [401, 202] on input "LIVIN' IN [GEOGRAPHIC_DATA]" at bounding box center [624, 211] width 499 height 22
paste input "SYMPHONY NO. 2"
type input "SYMPHONY NO. 2"
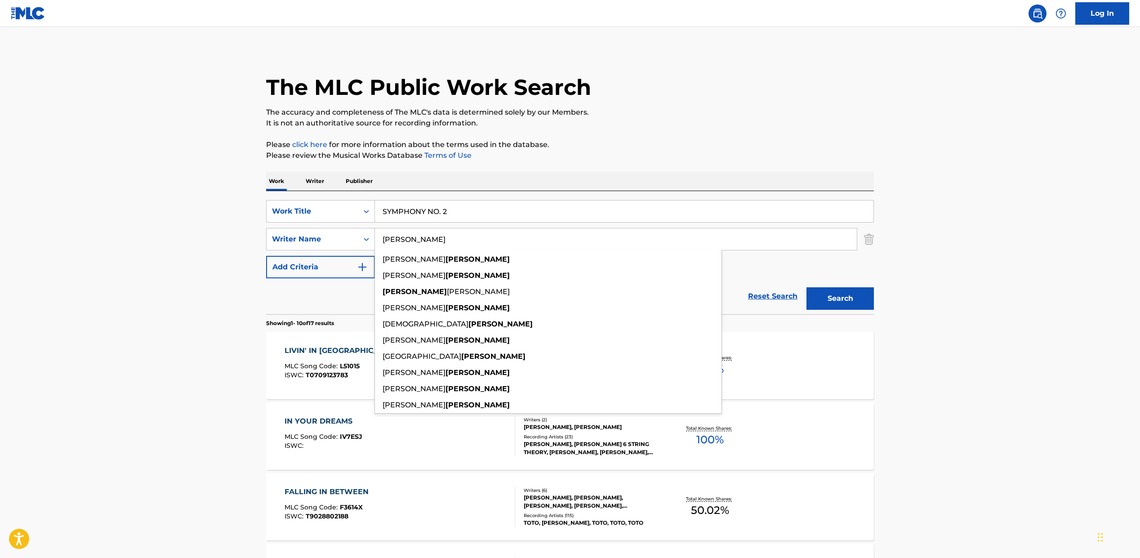
type input "[PERSON_NAME]"
click at [806, 287] on button "Search" at bounding box center [839, 298] width 67 height 22
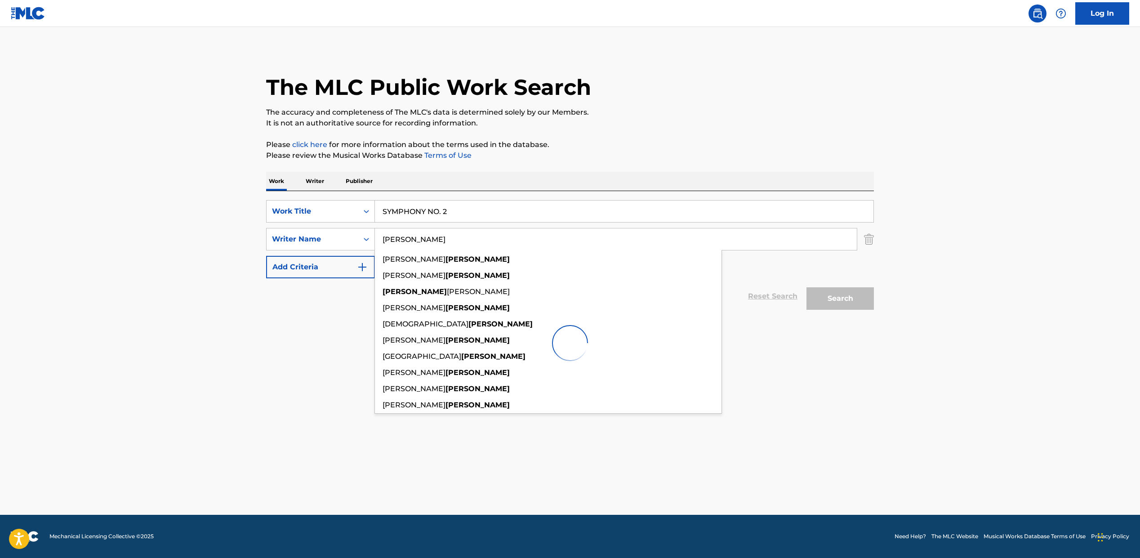
click at [225, 285] on main "The MLC Public Work Search The accuracy and completeness of The MLC's data is d…" at bounding box center [570, 271] width 1140 height 488
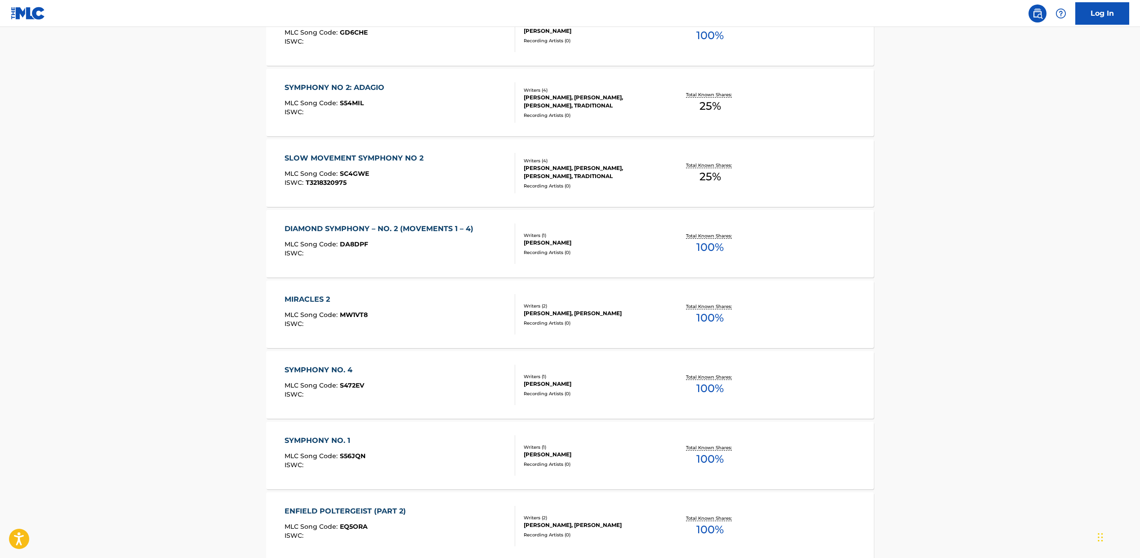
scroll to position [570, 0]
